Goal: Navigation & Orientation: Find specific page/section

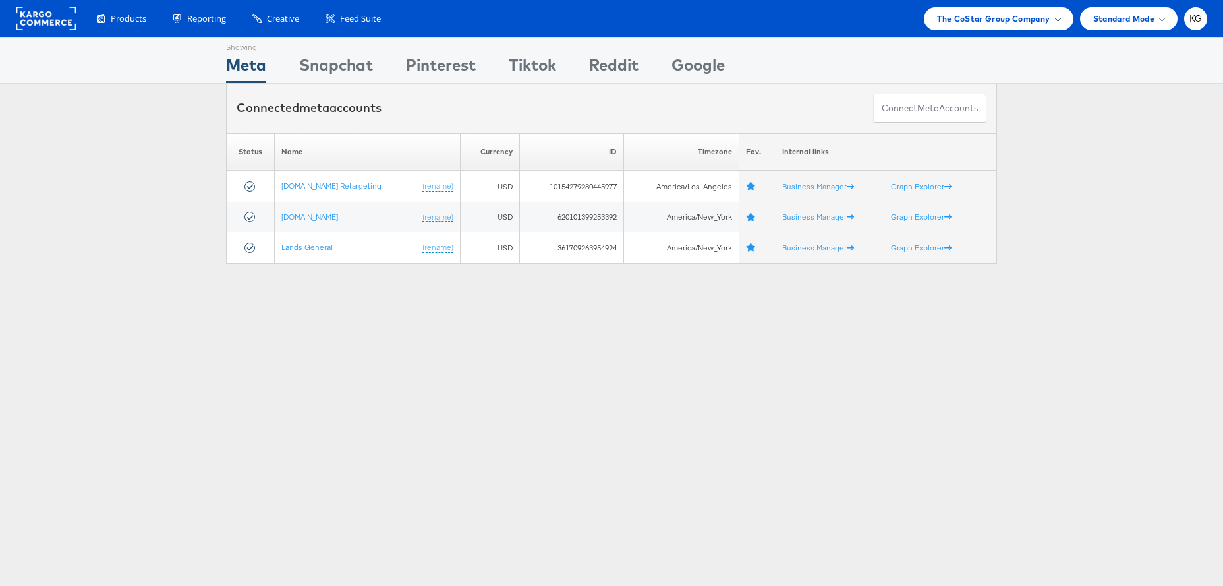
click at [956, 20] on span "The CoStar Group Company" at bounding box center [993, 19] width 113 height 14
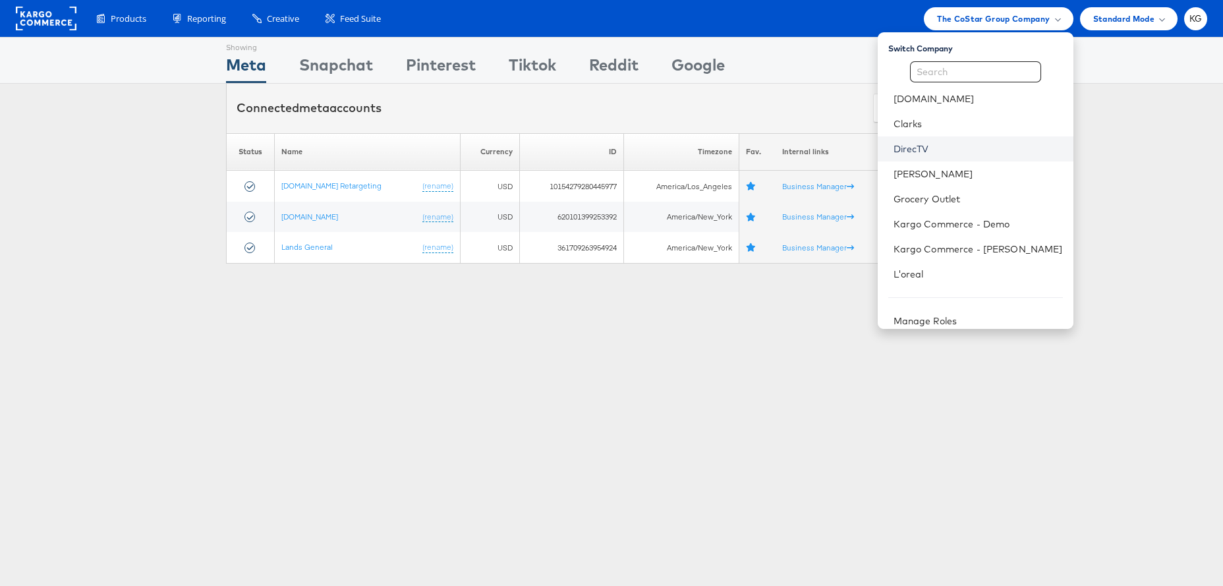
click at [971, 144] on link "DirecTV" at bounding box center [978, 148] width 169 height 13
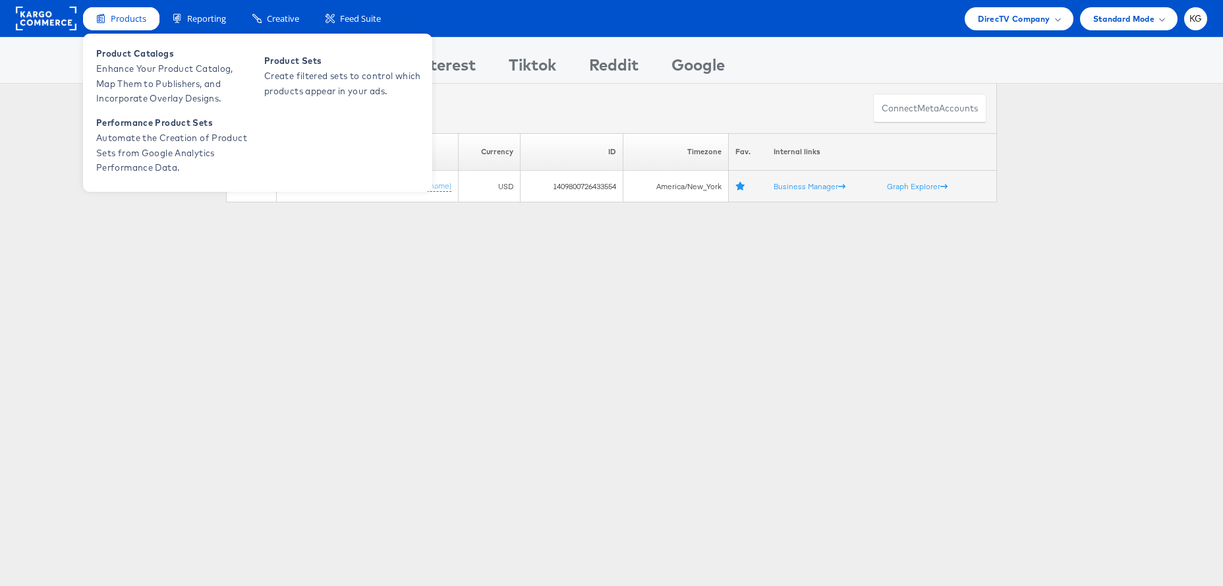
click at [131, 21] on span "Products" at bounding box center [129, 19] width 36 height 13
click at [152, 71] on span "Enhance Your Product Catalog, Map Them to Publishers, and Incorporate Overlay D…" at bounding box center [175, 83] width 158 height 45
